Goal: Task Accomplishment & Management: Use online tool/utility

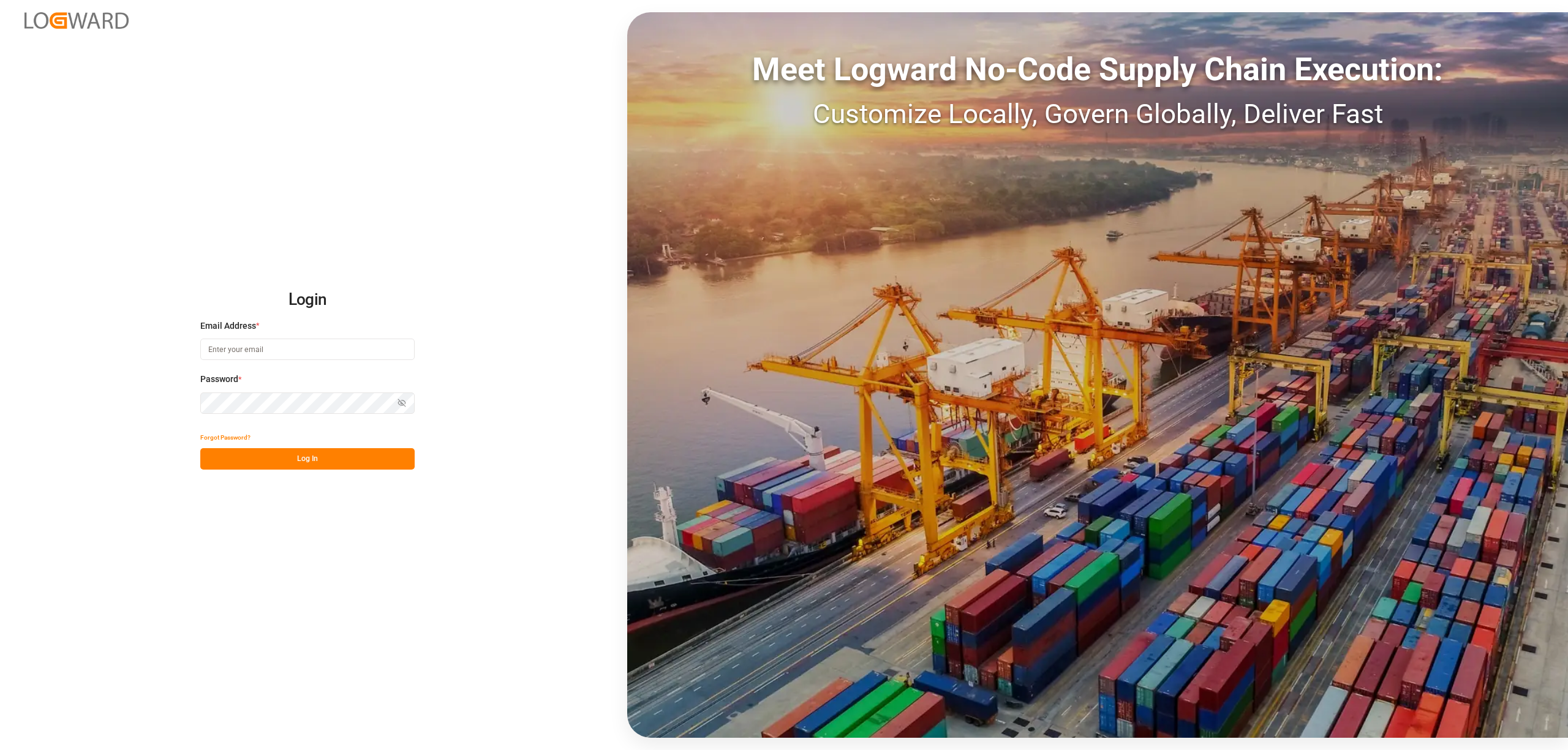
type input "[EMAIL_ADDRESS][PERSON_NAME][DOMAIN_NAME]"
click at [321, 461] on button "Log In" at bounding box center [307, 459] width 214 height 21
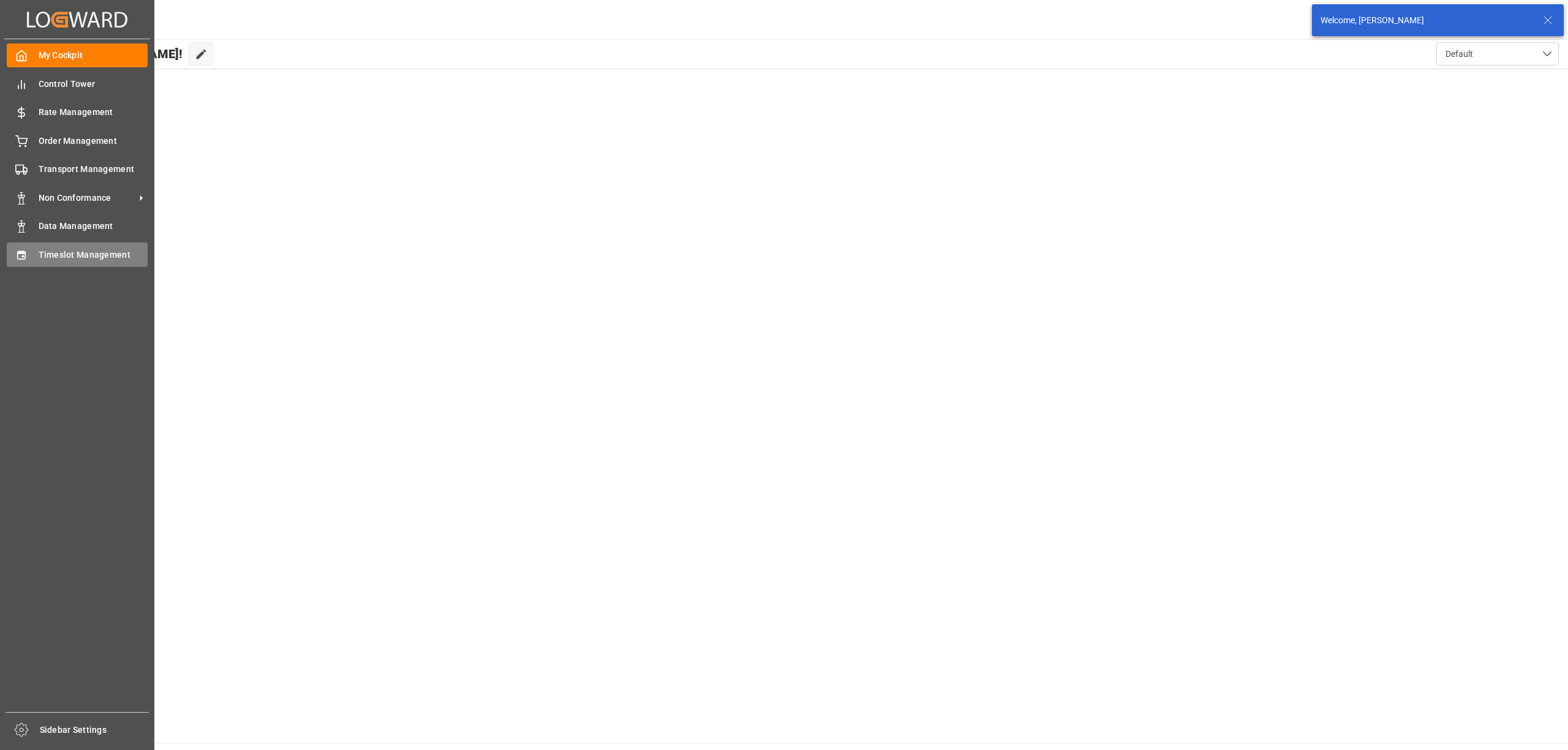
click at [26, 260] on icon at bounding box center [21, 256] width 12 height 12
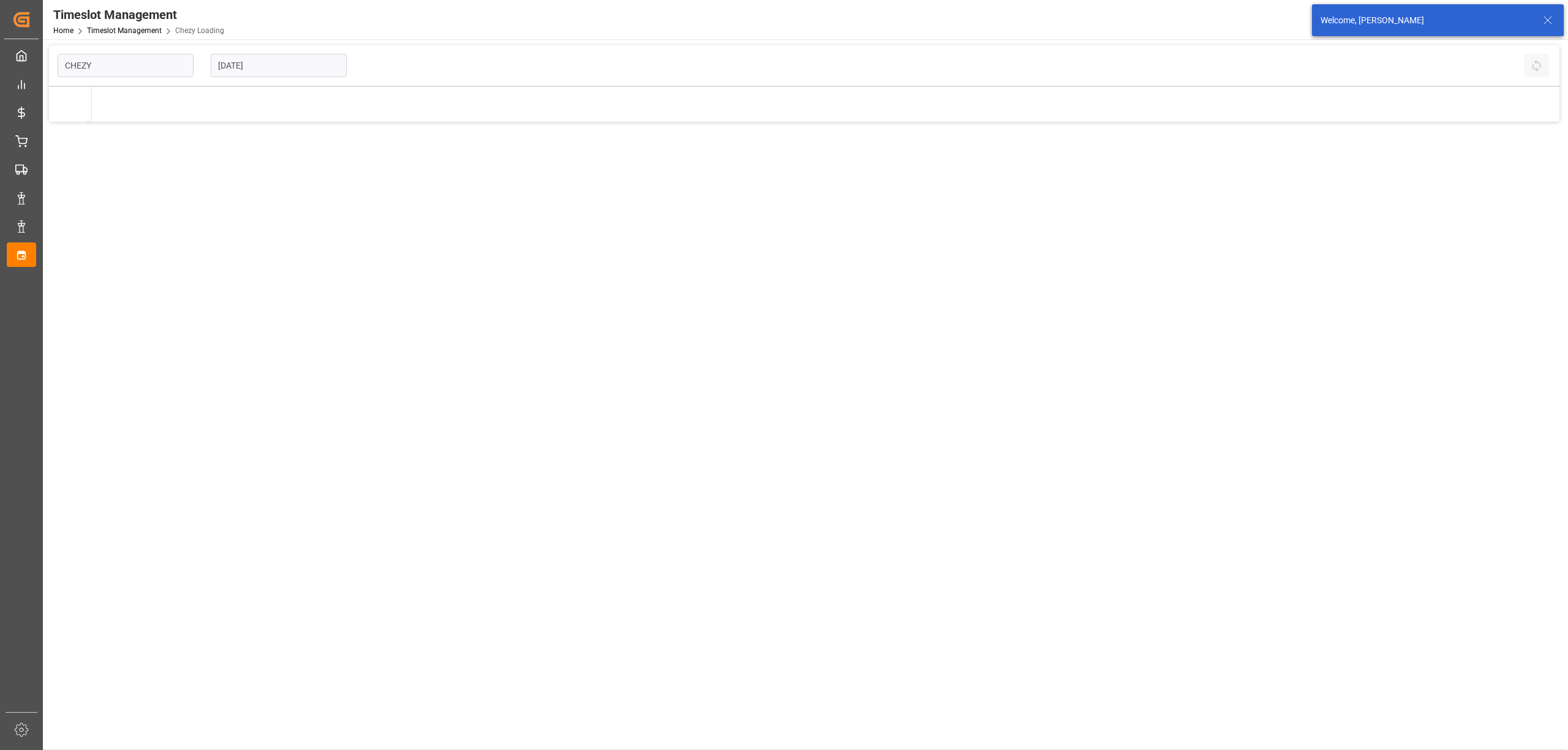
type input "Chezy Loading"
